Goal: Find specific page/section: Find specific page/section

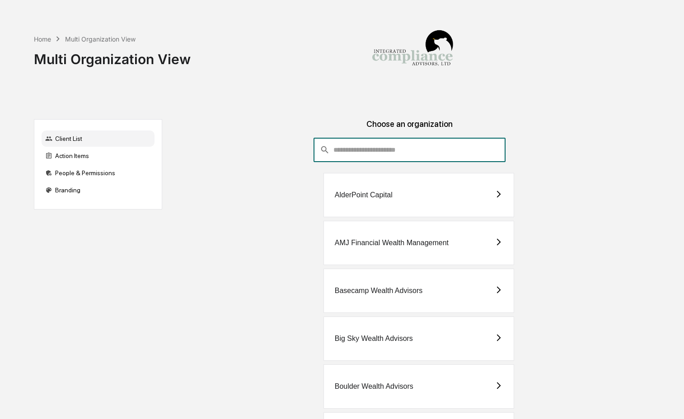
click at [387, 148] on input "consultant-dashboard__filter-organizations-search-bar" at bounding box center [419, 150] width 172 height 24
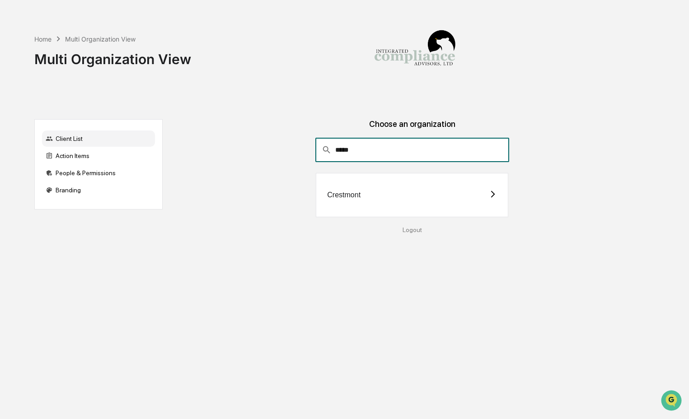
type input "*****"
click at [369, 197] on div "Crestmont" at bounding box center [412, 195] width 192 height 44
